Goal: Navigation & Orientation: Find specific page/section

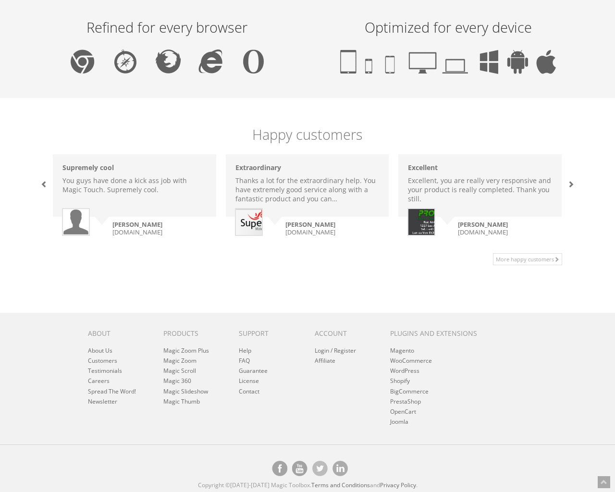
scroll to position [589, 0]
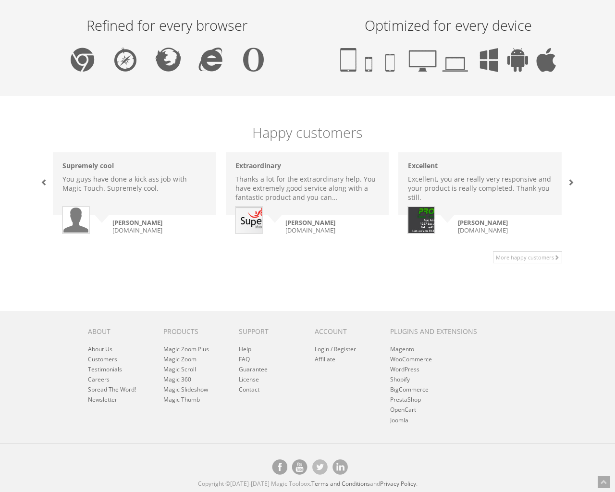
scroll to position [589, 0]
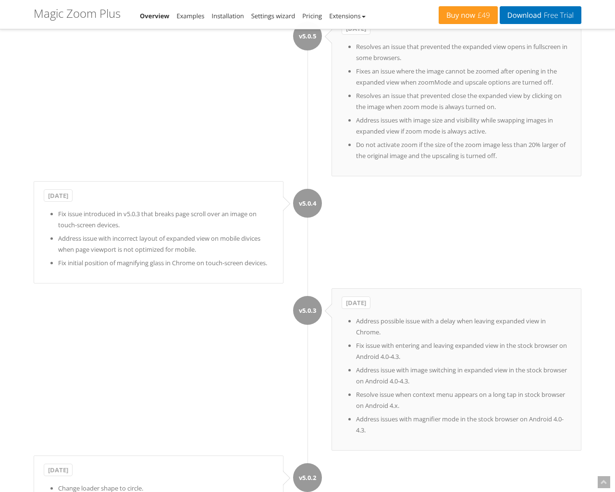
scroll to position [6967, 0]
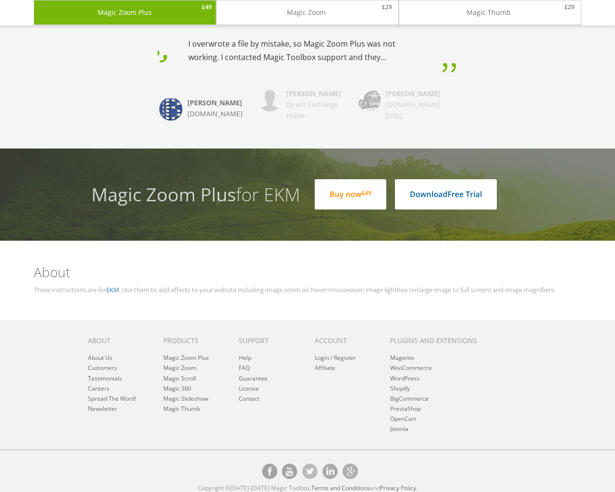
scroll to position [2648, 0]
